Goal: Transaction & Acquisition: Purchase product/service

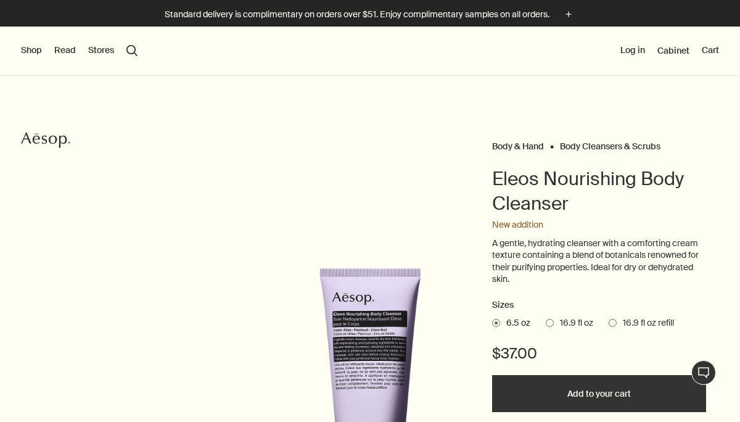
click at [29, 50] on button "Shop" at bounding box center [31, 50] width 21 height 12
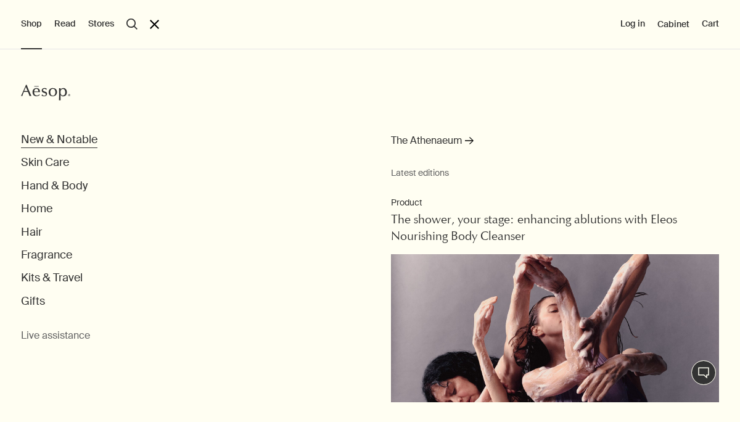
click at [50, 138] on button "New & Notable" at bounding box center [59, 140] width 76 height 14
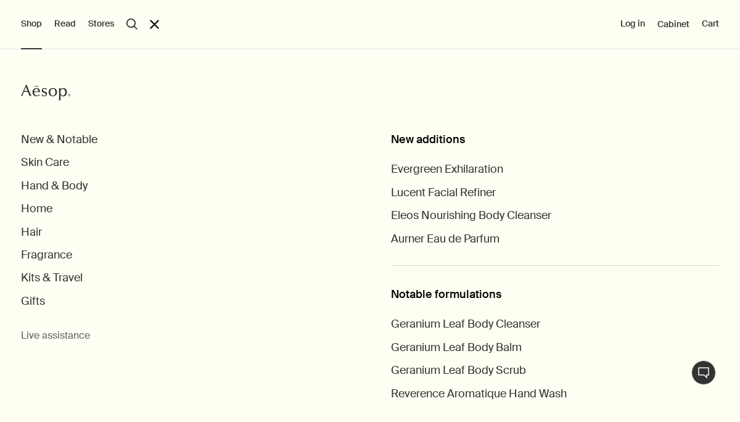
scroll to position [60, 0]
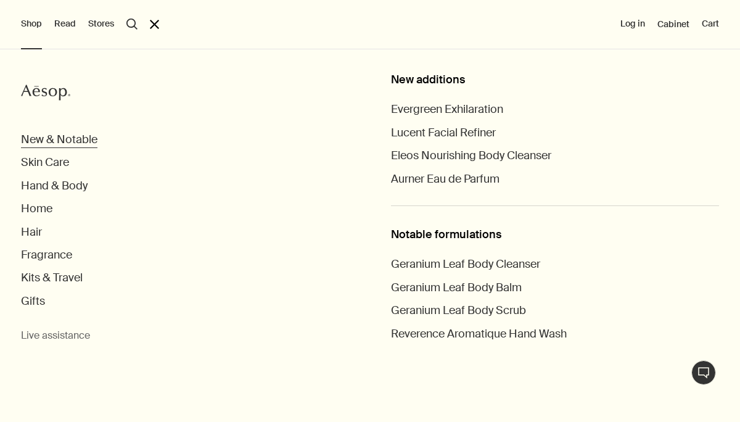
click at [80, 139] on button "New & Notable" at bounding box center [59, 140] width 76 height 14
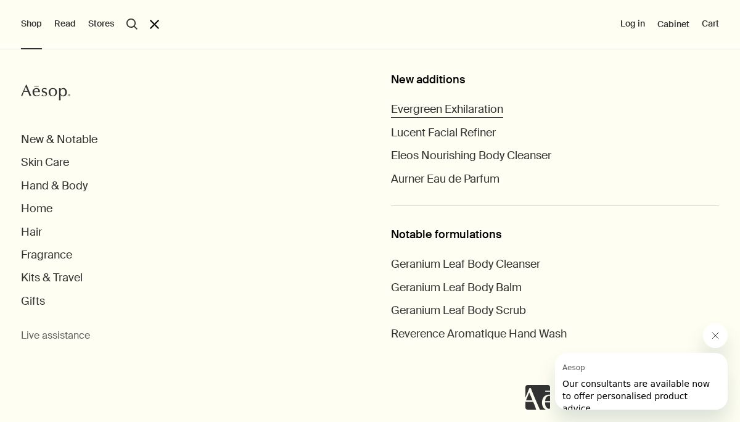
click at [428, 107] on span "Evergreen Exhilaration" at bounding box center [447, 109] width 112 height 15
